Goal: Contribute content: Contribute content

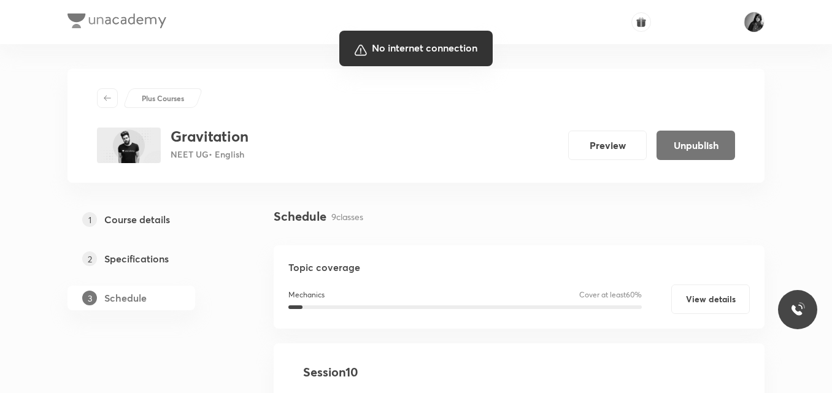
click at [197, 306] on div at bounding box center [416, 196] width 832 height 393
click at [485, 171] on div at bounding box center [416, 196] width 832 height 393
click at [540, 200] on div at bounding box center [416, 196] width 832 height 393
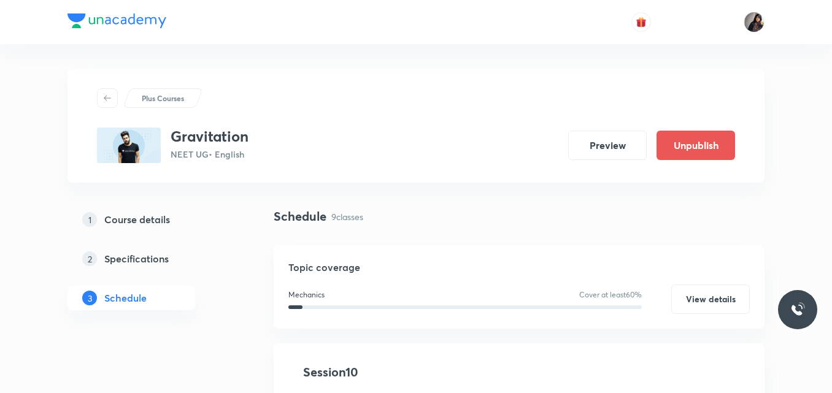
click at [460, 215] on div "Schedule 9 classes" at bounding box center [519, 216] width 491 height 18
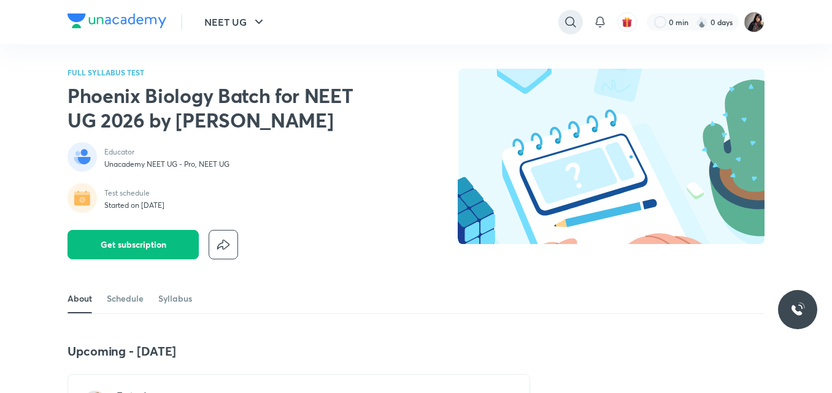
click at [570, 25] on icon at bounding box center [570, 22] width 15 height 15
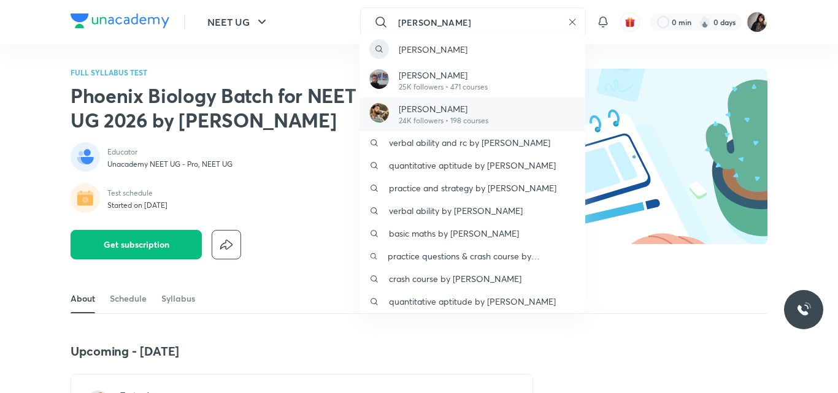
type input "anupam"
click at [434, 105] on p "Anupam Upadhayay" at bounding box center [444, 108] width 90 height 13
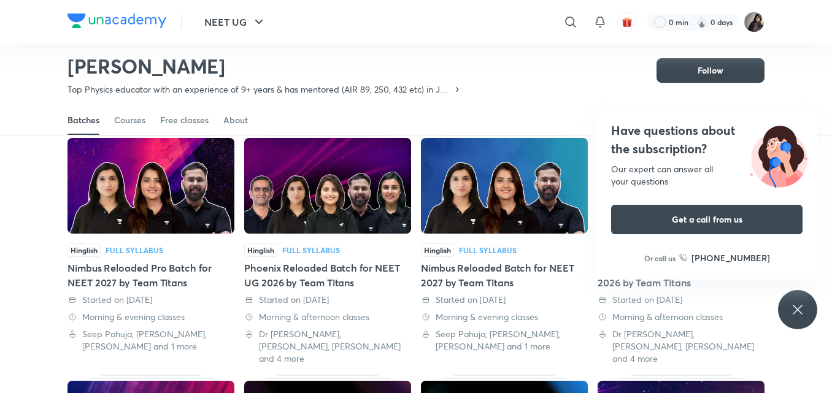
scroll to position [317, 0]
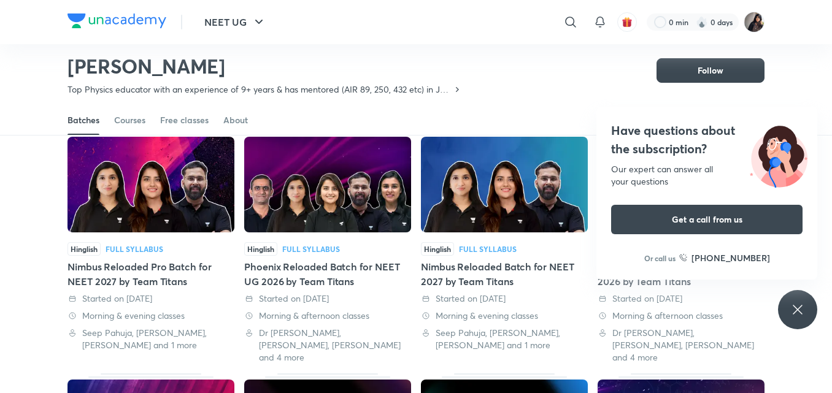
click at [793, 306] on icon at bounding box center [797, 309] width 9 height 9
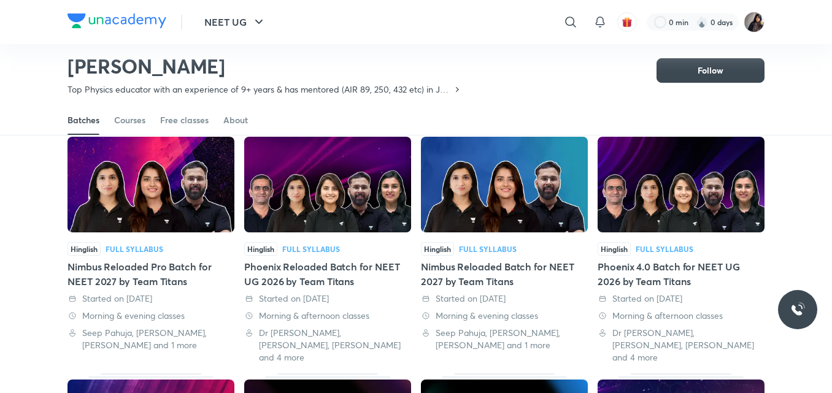
click at [657, 266] on div "Phoenix 4.0 Batch for NEET UG 2026 by Team Titans" at bounding box center [681, 274] width 167 height 29
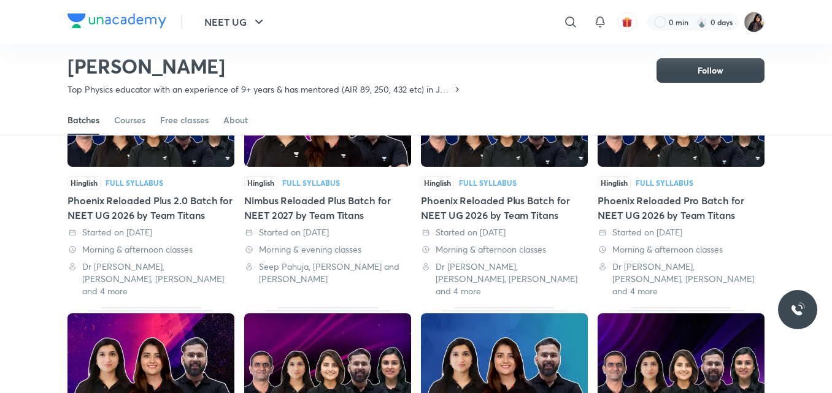
scroll to position [153, 0]
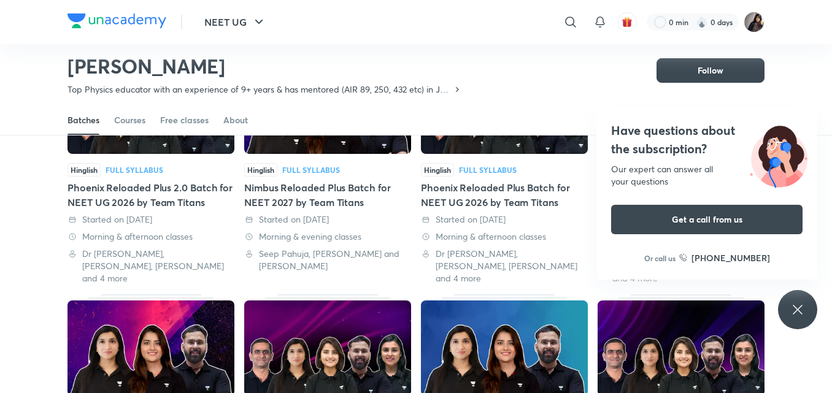
click at [790, 313] on div "Have questions about the subscription? Our expert can answer all your questions…" at bounding box center [797, 309] width 39 height 39
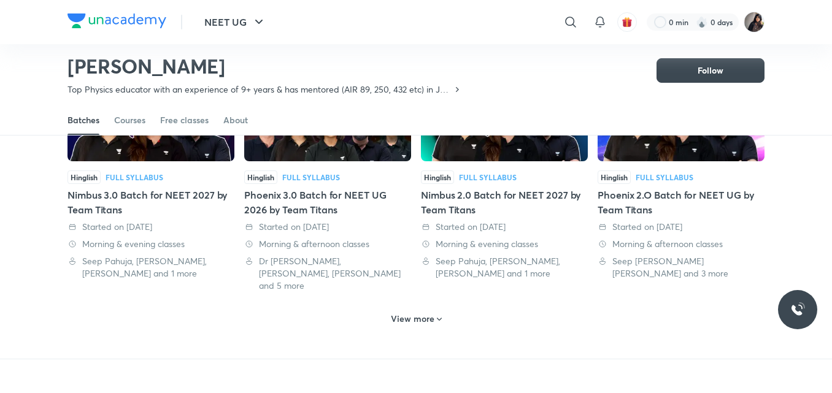
scroll to position [626, 0]
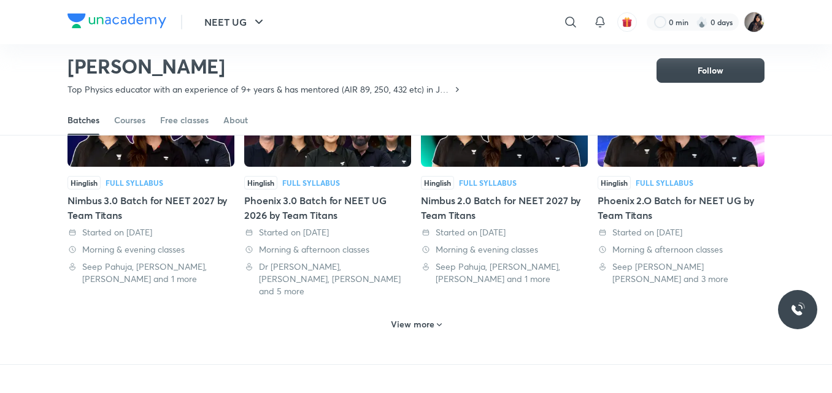
click at [415, 318] on h6 "View more" at bounding box center [413, 324] width 44 height 12
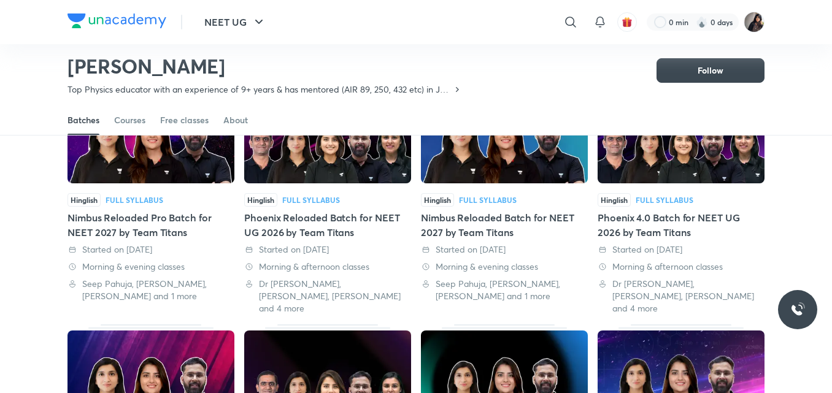
scroll to position [366, 0]
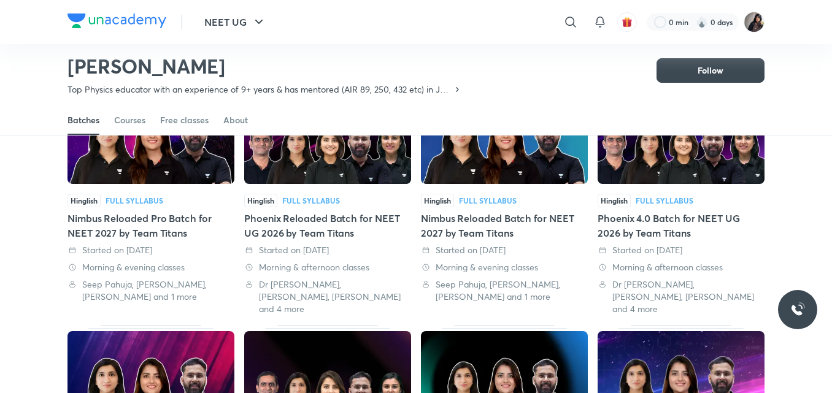
click at [630, 215] on div "Phoenix 4.0 Batch for NEET UG 2026 by Team Titans" at bounding box center [681, 225] width 167 height 29
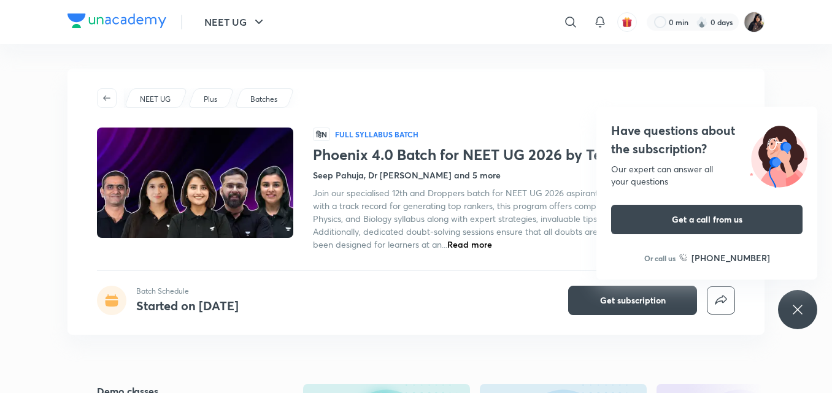
click at [803, 326] on div "Have questions about the subscription? Our expert can answer all your questions…" at bounding box center [797, 309] width 39 height 39
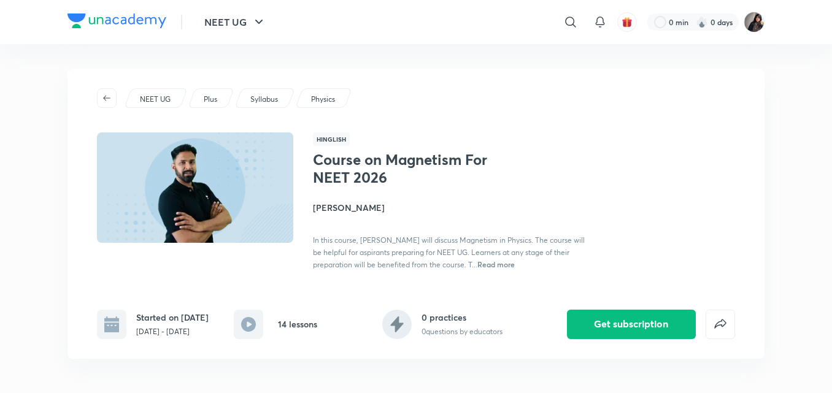
click at [385, 91] on div "NEET UG Plus Syllabus Physics" at bounding box center [416, 98] width 638 height 20
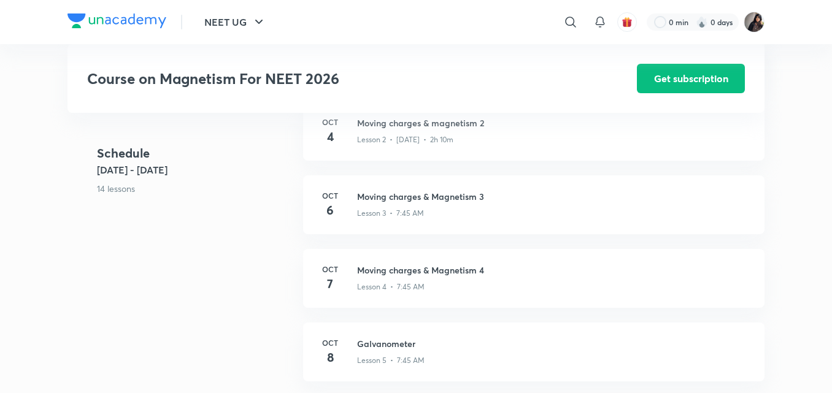
scroll to position [614, 0]
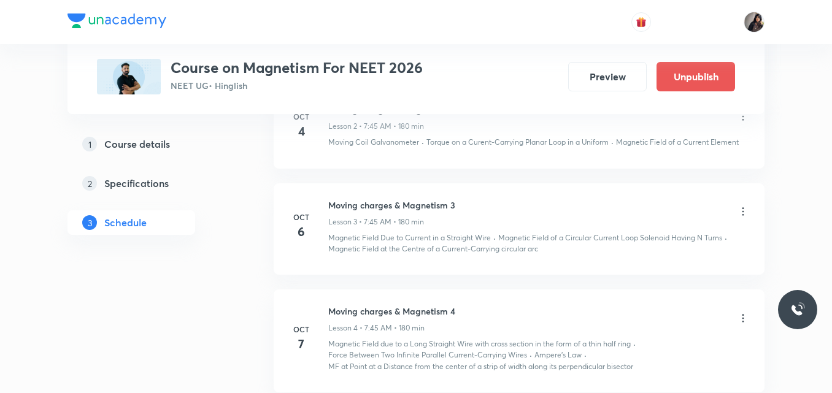
scroll to position [854, 0]
click at [744, 212] on icon at bounding box center [743, 211] width 2 height 8
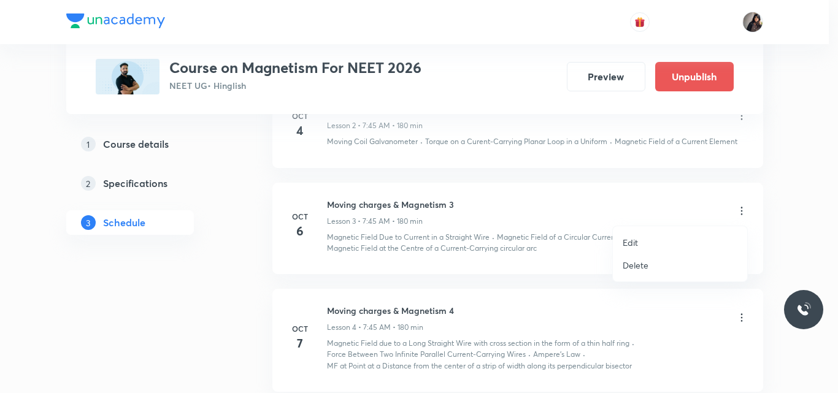
click at [640, 240] on li "Edit" at bounding box center [680, 242] width 134 height 23
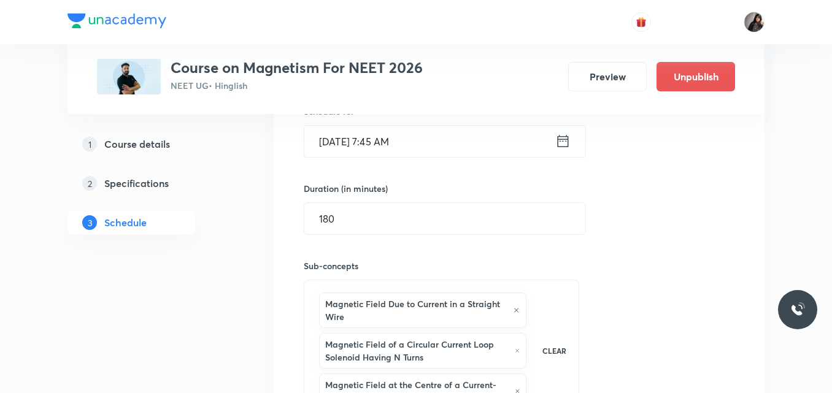
scroll to position [629, 0]
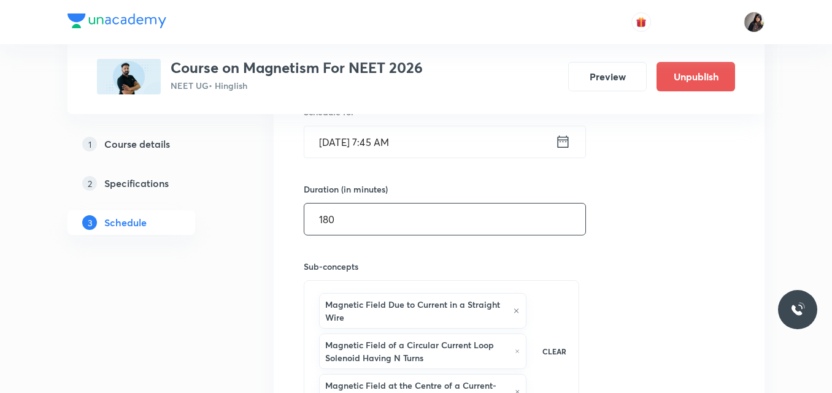
click at [396, 222] on input "180" at bounding box center [444, 219] width 281 height 31
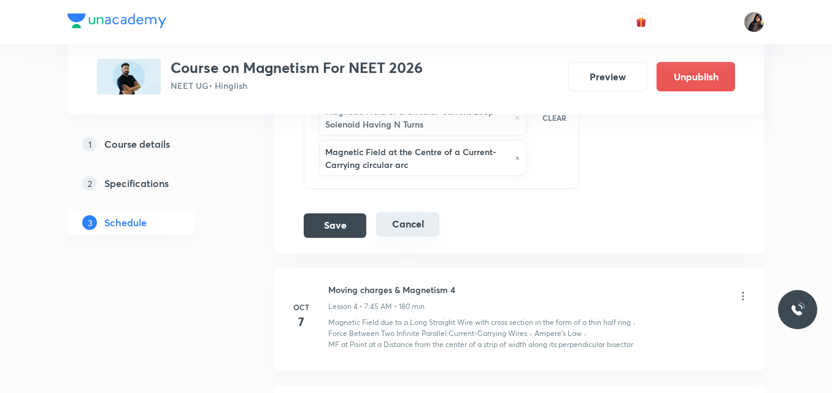
scroll to position [863, 0]
type input "105"
click at [352, 229] on button "Save" at bounding box center [335, 225] width 63 height 25
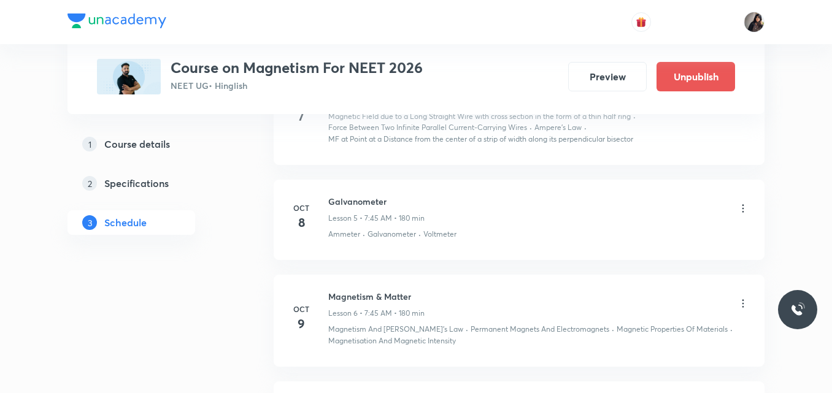
scroll to position [676, 0]
click at [744, 206] on icon at bounding box center [743, 207] width 12 height 12
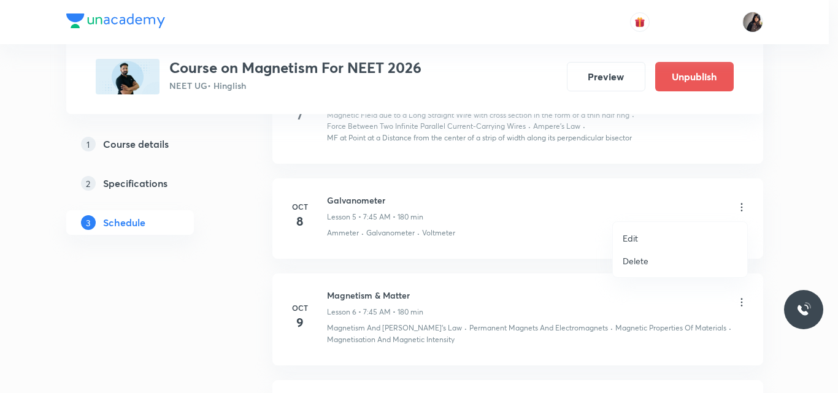
click at [631, 239] on p "Edit" at bounding box center [630, 238] width 15 height 13
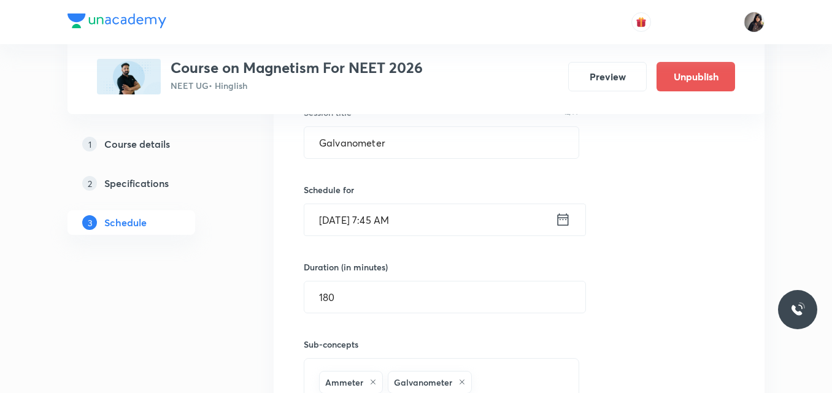
scroll to position [776, 0]
click at [348, 297] on input "180" at bounding box center [444, 296] width 281 height 31
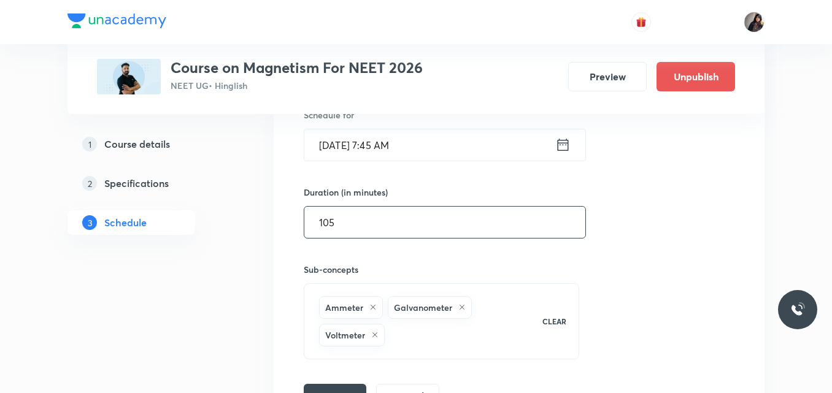
scroll to position [871, 0]
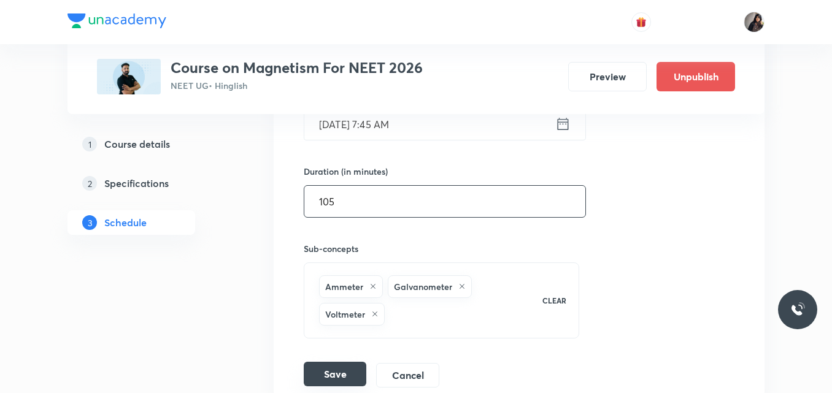
type input "105"
click at [349, 380] on button "Save" at bounding box center [335, 374] width 63 height 25
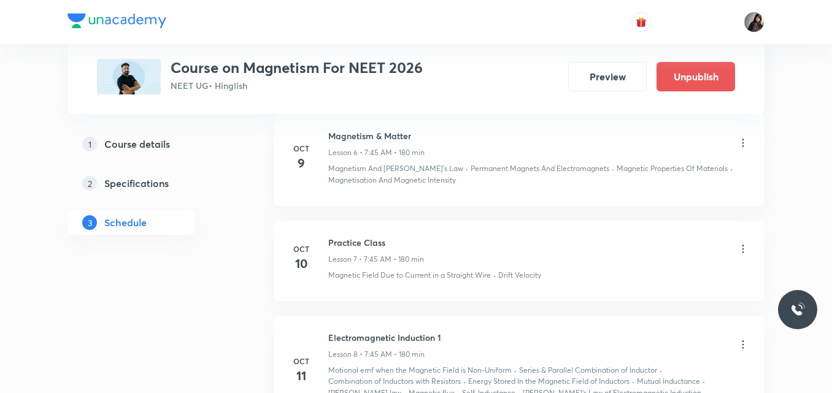
scroll to position [837, 0]
click at [743, 244] on icon at bounding box center [743, 248] width 2 height 8
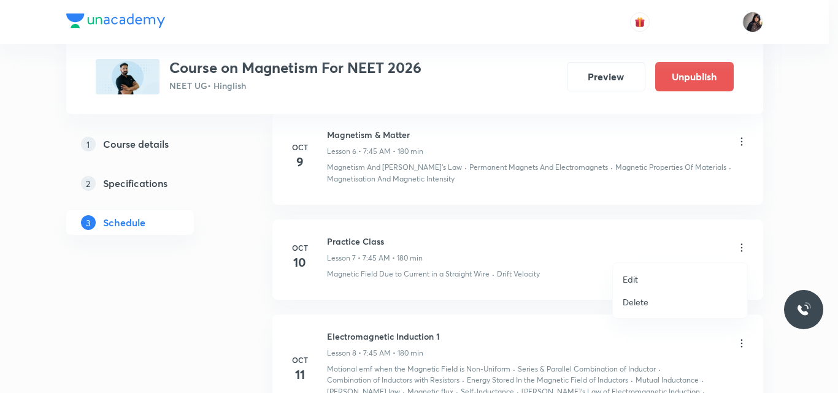
click at [636, 278] on p "Edit" at bounding box center [630, 279] width 15 height 13
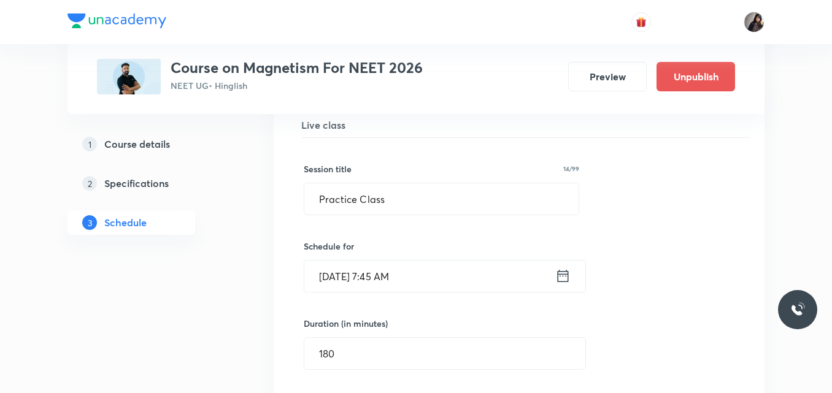
scroll to position [923, 0]
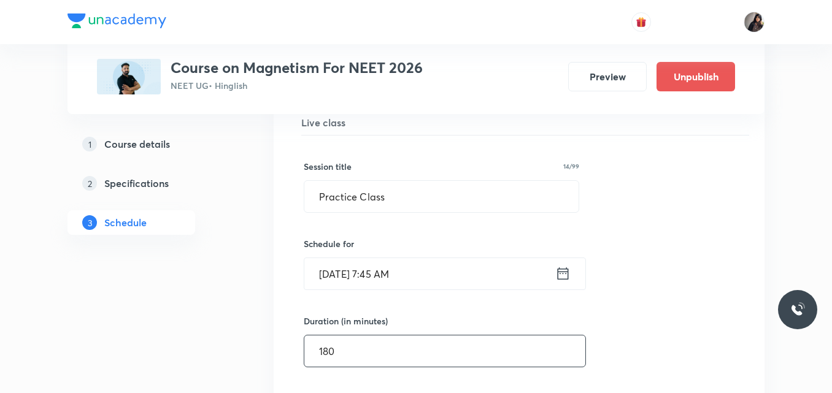
click at [347, 345] on input "180" at bounding box center [444, 351] width 281 height 31
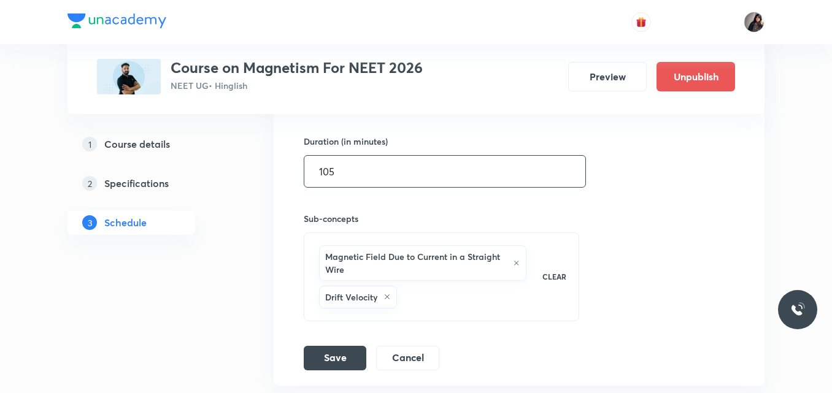
scroll to position [1104, 0]
type input "105"
click at [337, 356] on button "Save" at bounding box center [335, 356] width 63 height 25
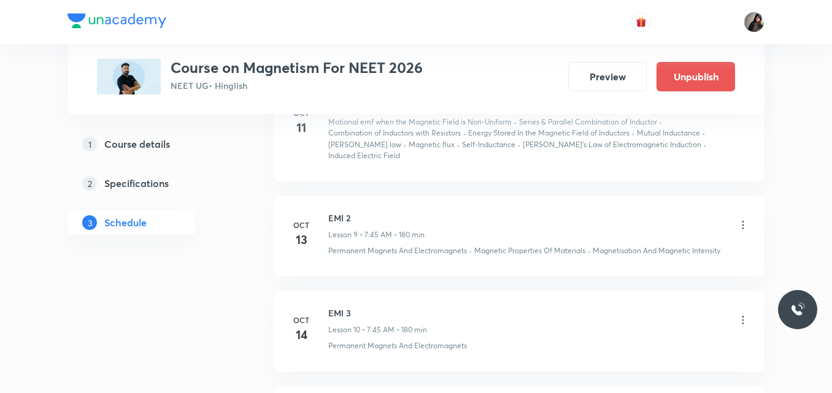
scroll to position [1091, 0]
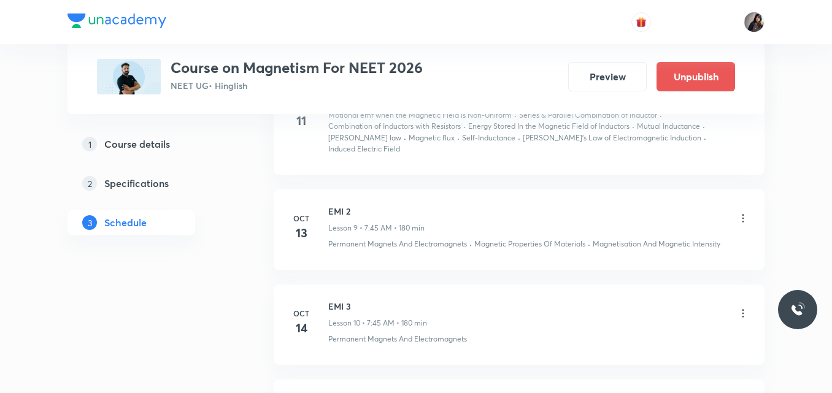
click at [558, 268] on ul "[DATE] Moving charges & magnetism 1 Lesson 1 • 7:45 AM • 180 min Charged Partic…" at bounding box center [519, 36] width 491 height 1420
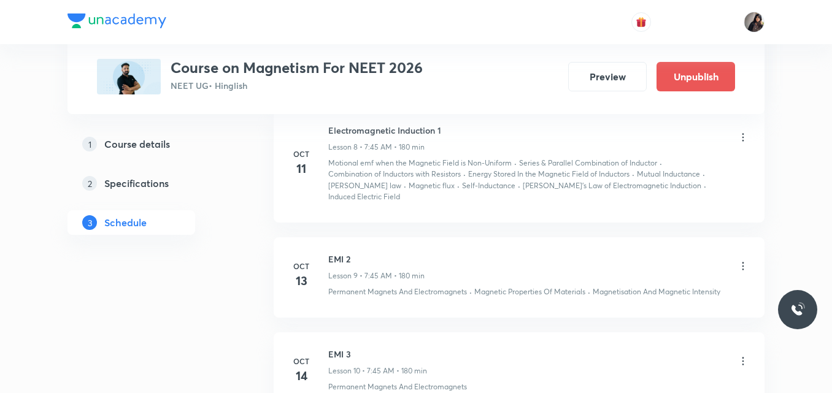
scroll to position [1045, 0]
click at [744, 260] on icon at bounding box center [743, 264] width 2 height 8
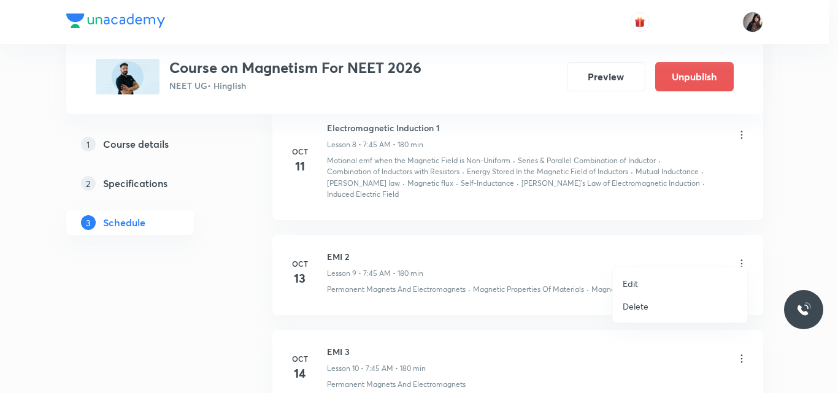
click at [626, 284] on p "Edit" at bounding box center [630, 283] width 15 height 13
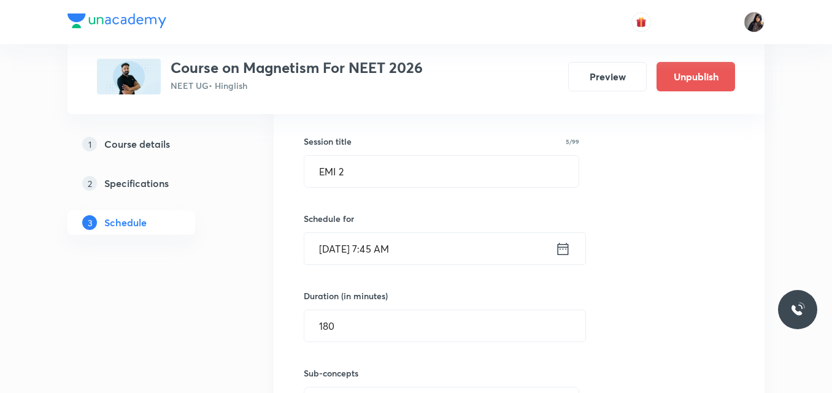
scroll to position [1174, 0]
click at [350, 309] on input "180" at bounding box center [444, 324] width 281 height 31
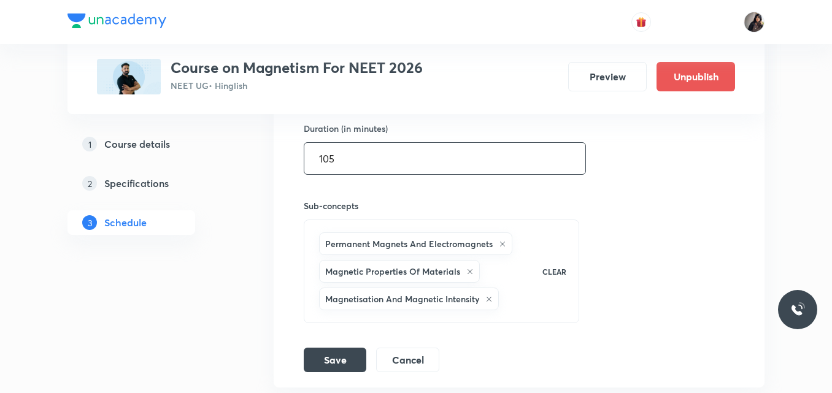
scroll to position [1341, 0]
type input "105"
click at [323, 346] on button "Save" at bounding box center [335, 357] width 63 height 25
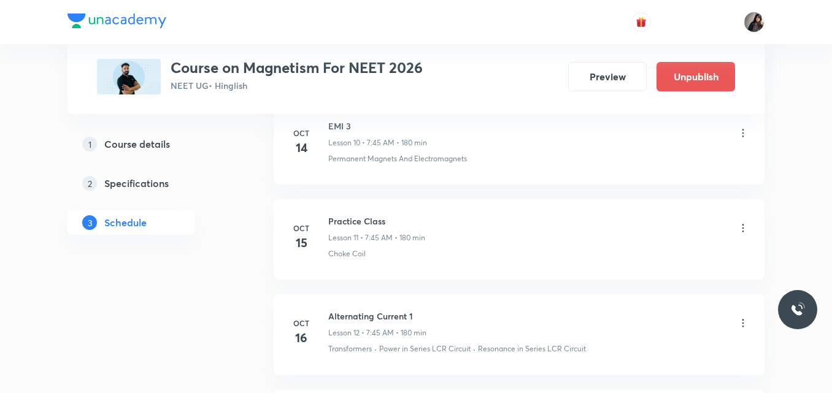
scroll to position [1272, 0]
click at [739, 221] on icon at bounding box center [743, 227] width 12 height 12
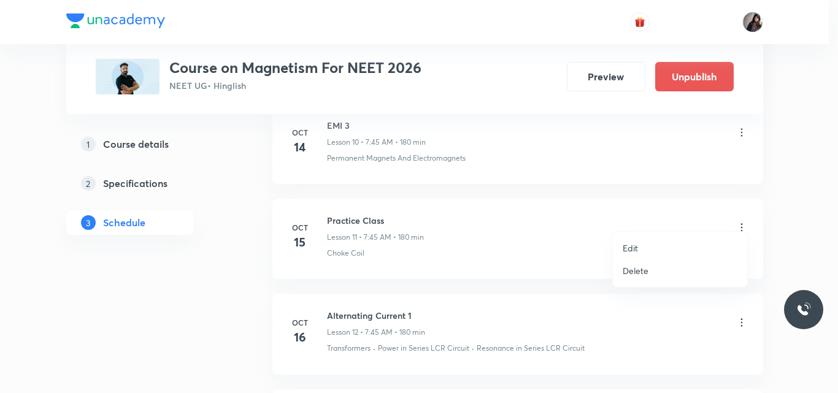
click at [636, 247] on p "Edit" at bounding box center [630, 248] width 15 height 13
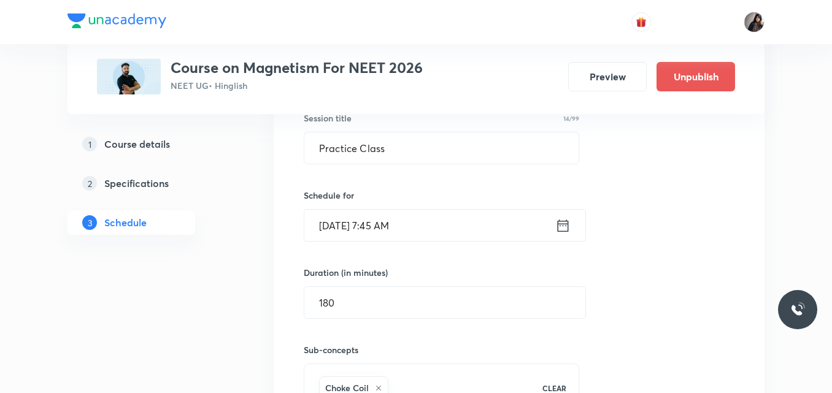
scroll to position [1406, 0]
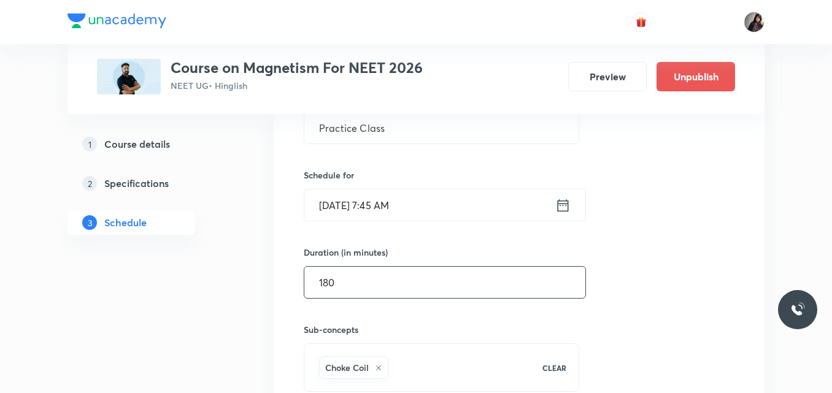
click at [355, 277] on input "180" at bounding box center [444, 282] width 281 height 31
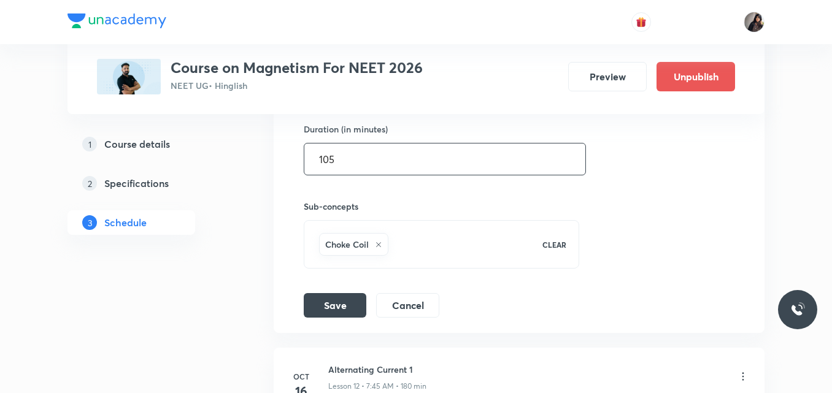
scroll to position [1530, 0]
type input "105"
click at [335, 292] on button "Save" at bounding box center [335, 303] width 63 height 25
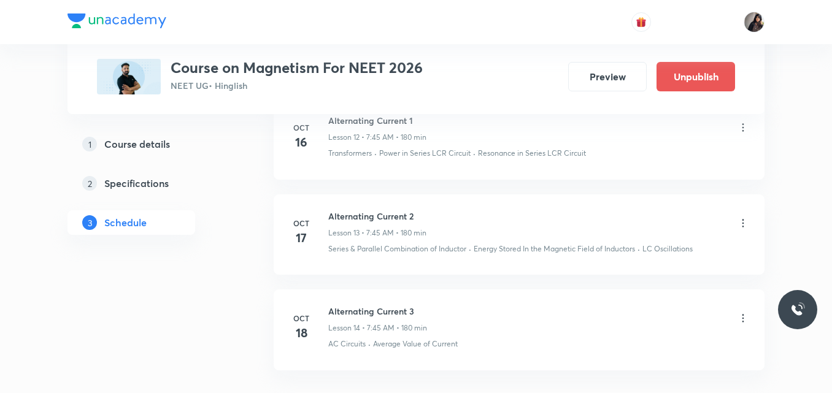
scroll to position [1895, 0]
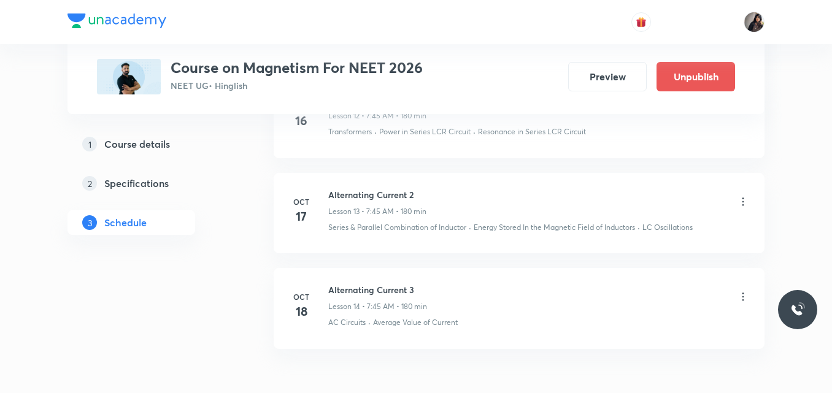
click at [743, 198] on icon at bounding box center [743, 202] width 2 height 8
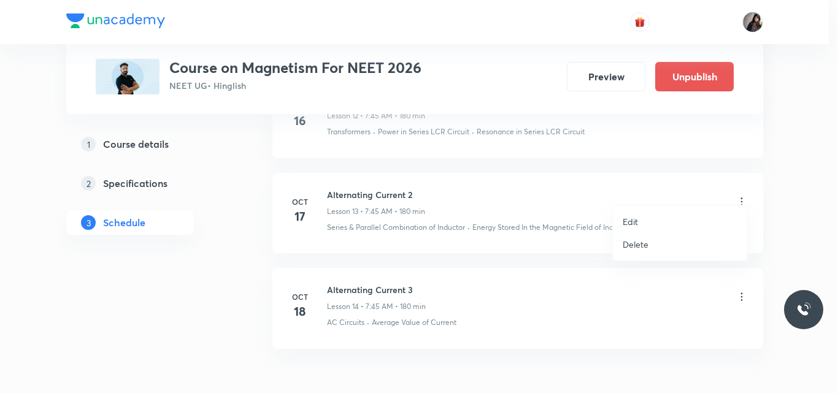
click at [636, 227] on p "Edit" at bounding box center [630, 221] width 15 height 13
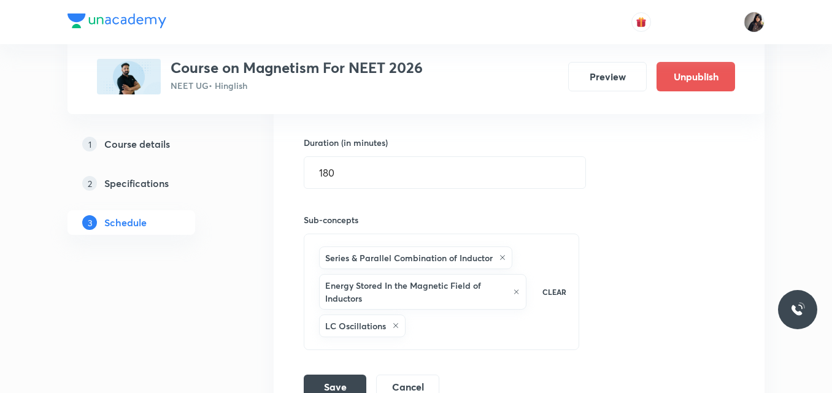
scroll to position [1706, 0]
click at [355, 158] on input "180" at bounding box center [444, 173] width 281 height 31
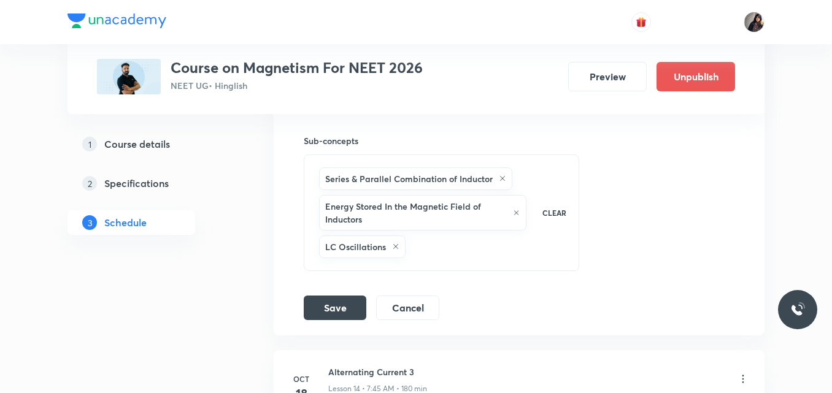
scroll to position [1787, 0]
type input "105"
click at [336, 293] on button "Save" at bounding box center [335, 305] width 63 height 25
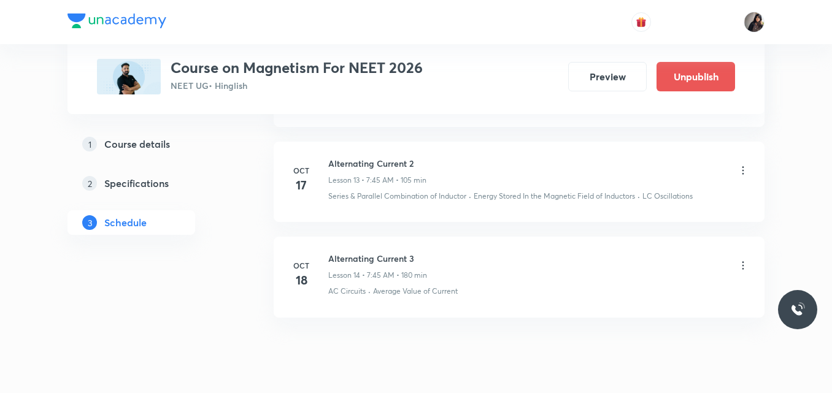
scroll to position [1549, 0]
